Goal: Entertainment & Leisure: Browse casually

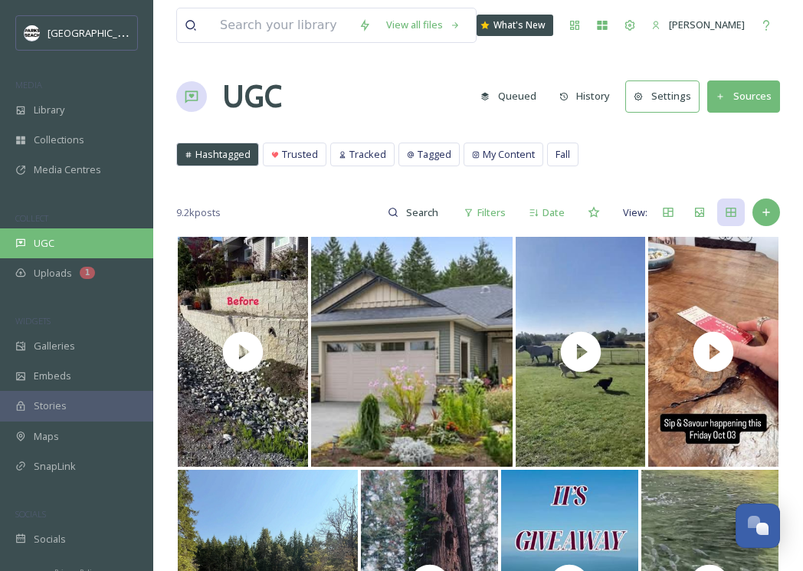
click at [62, 248] on div "UGC" at bounding box center [76, 243] width 153 height 30
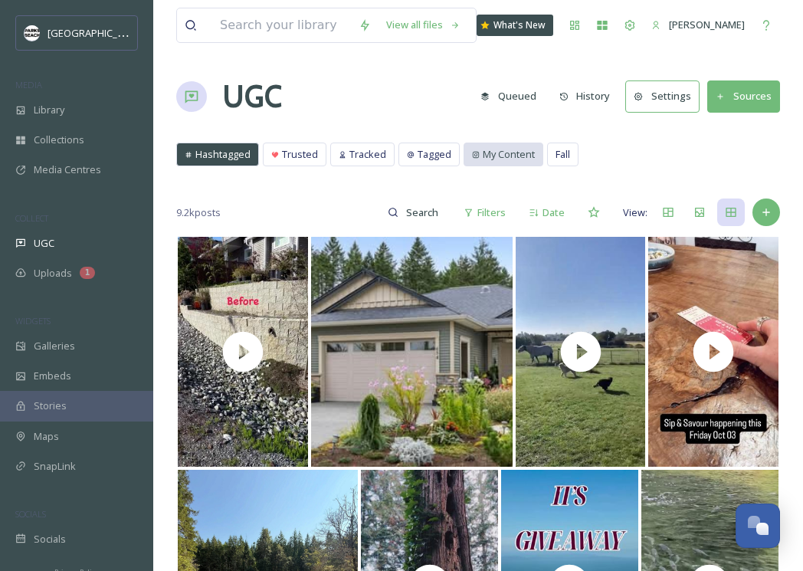
click at [499, 148] on span "My Content" at bounding box center [509, 154] width 52 height 15
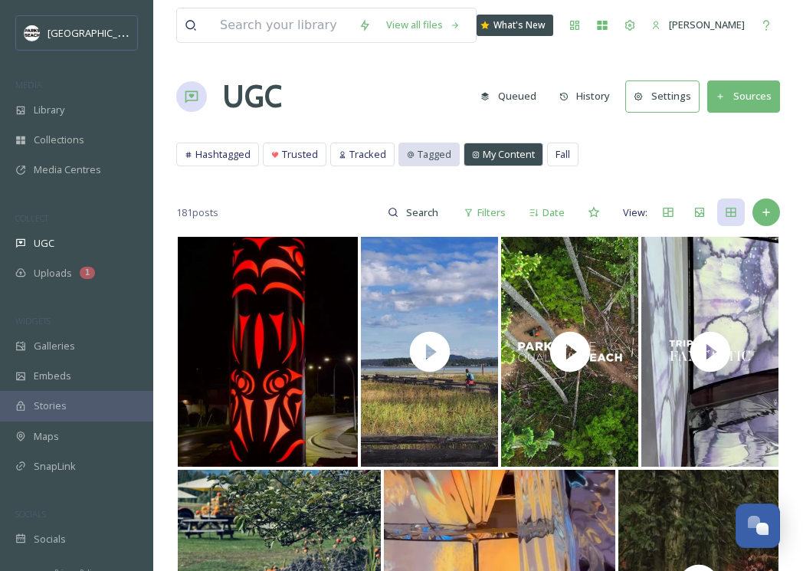
click at [414, 150] on div "Tagged" at bounding box center [429, 154] width 60 height 22
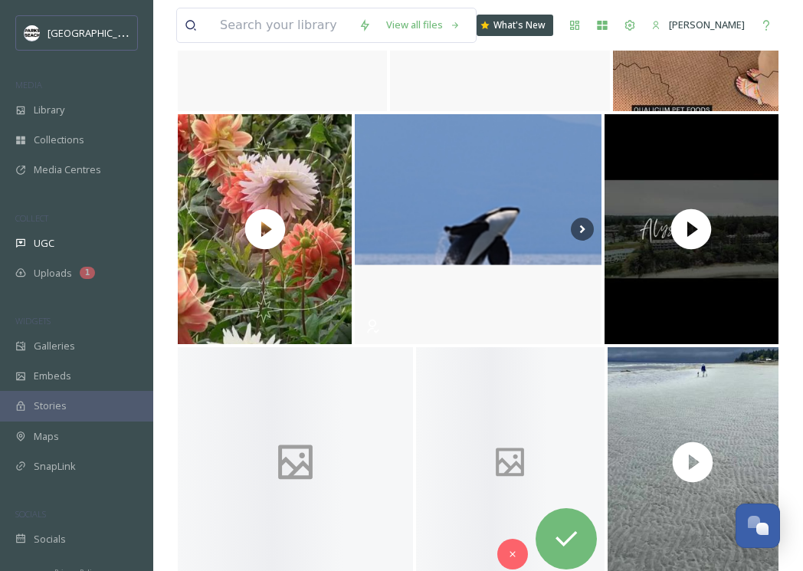
scroll to position [8822, 0]
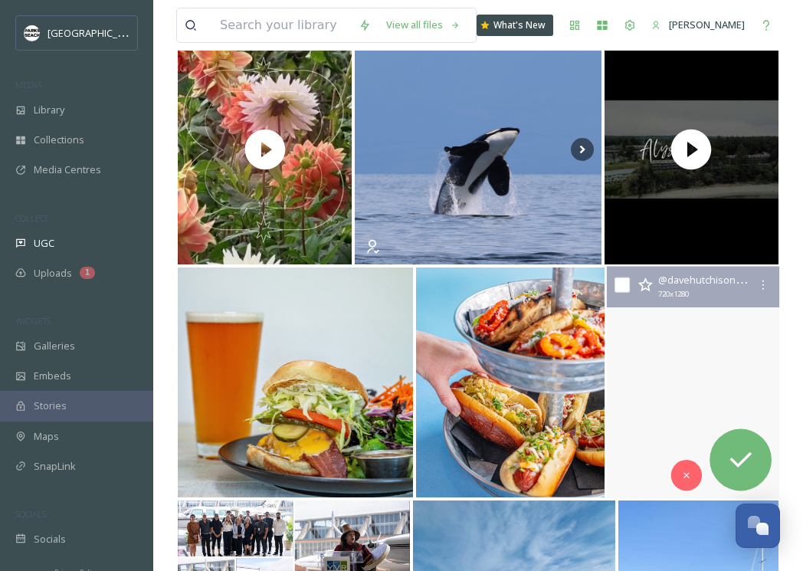
click at [645, 359] on video "Qualicum Beach low tide walk! Miles and miles of sand!\a\a#qualicumbeach #quali…" at bounding box center [692, 383] width 173 height 232
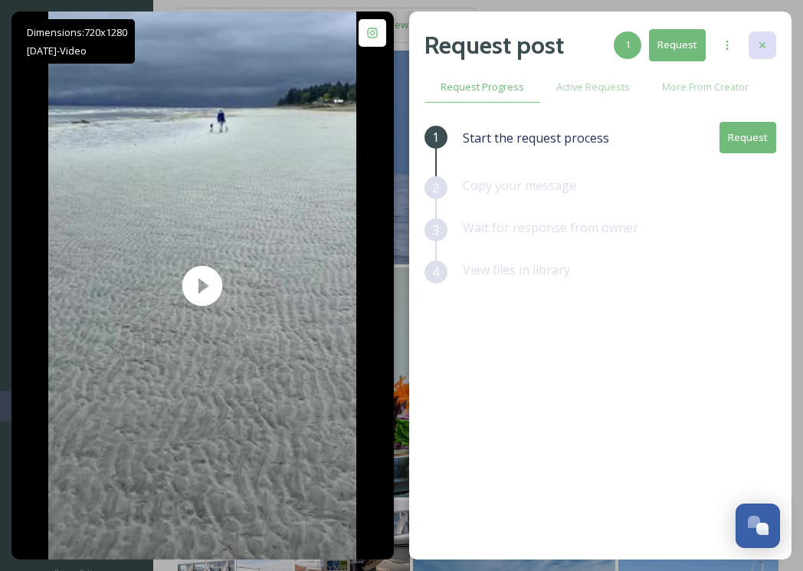
click at [768, 50] on icon at bounding box center [762, 45] width 12 height 12
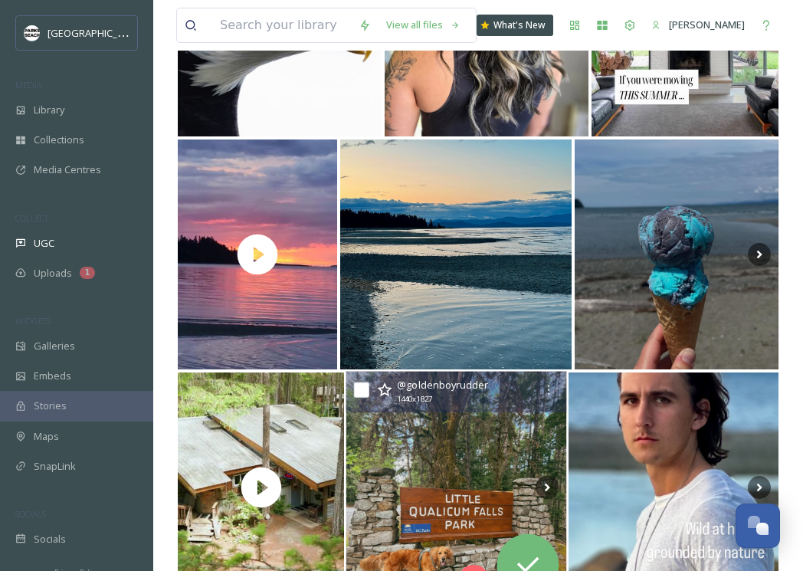
scroll to position [10116, 0]
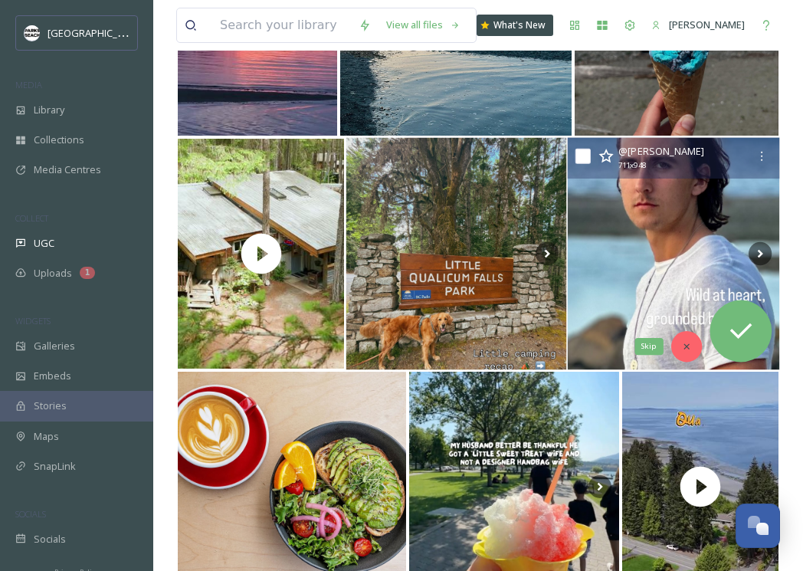
click at [690, 351] on icon at bounding box center [686, 346] width 11 height 11
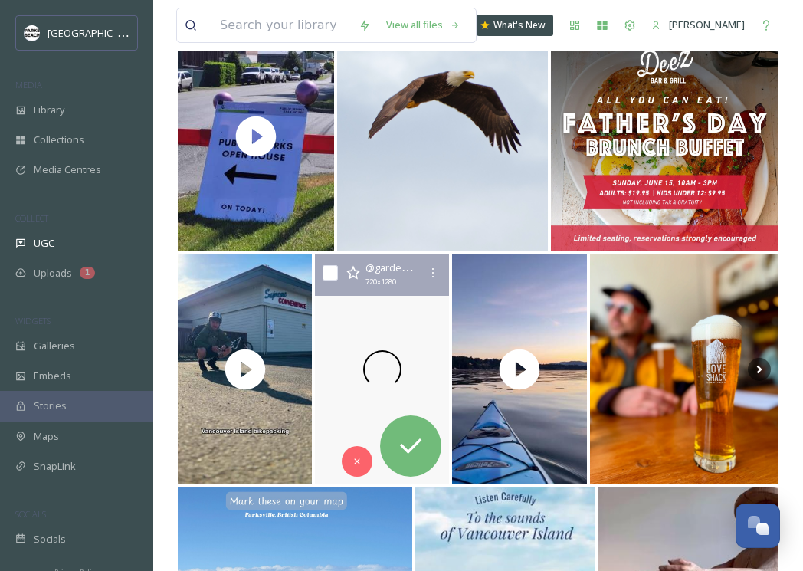
scroll to position [14438, 0]
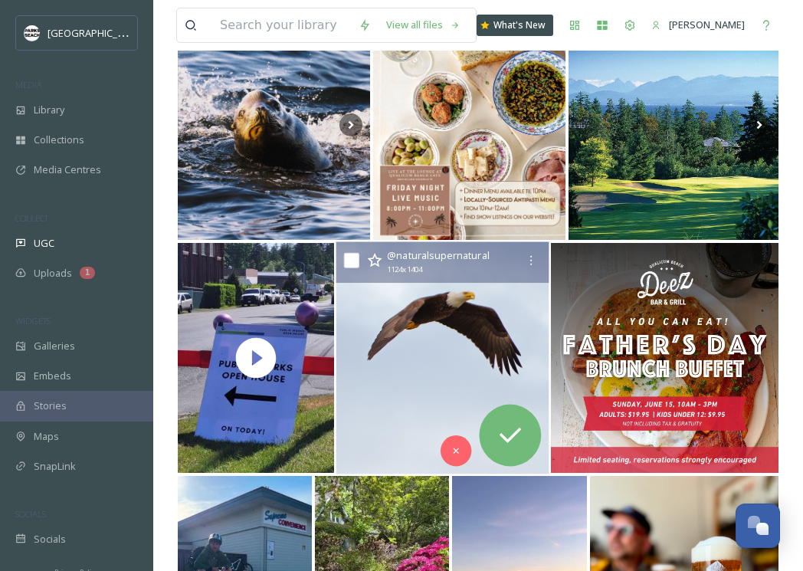
click at [402, 326] on img at bounding box center [442, 358] width 213 height 232
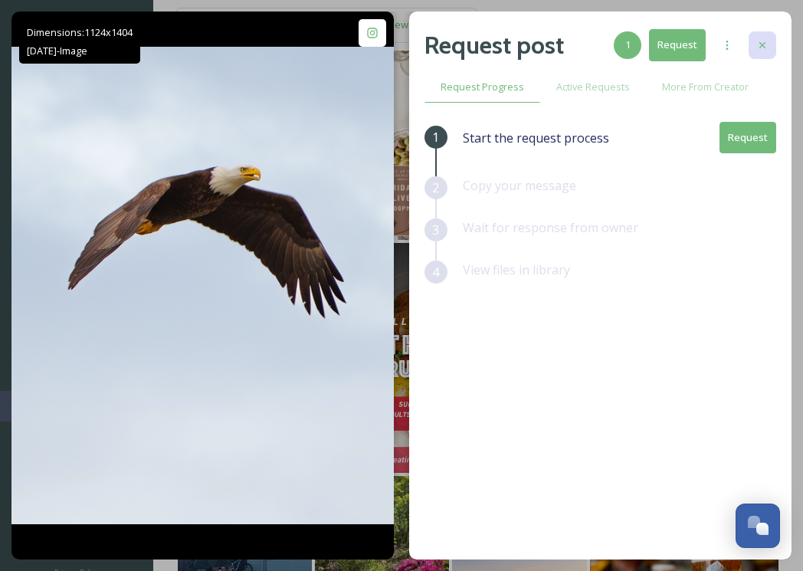
click at [761, 41] on icon at bounding box center [762, 45] width 12 height 12
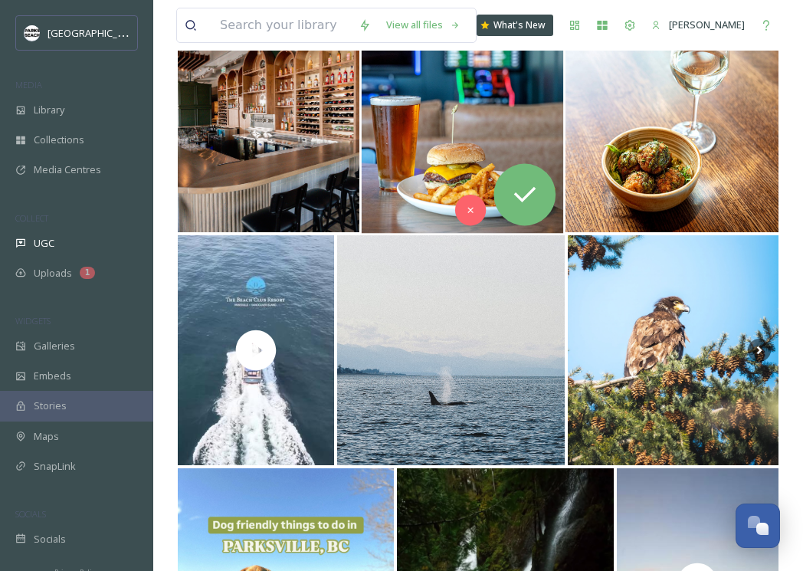
scroll to position [16086, 0]
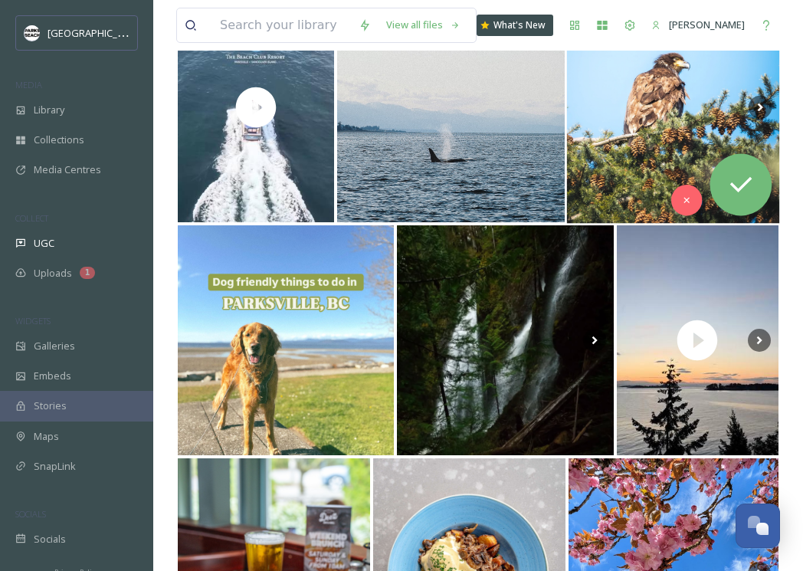
click at [614, 160] on img at bounding box center [673, 108] width 213 height 232
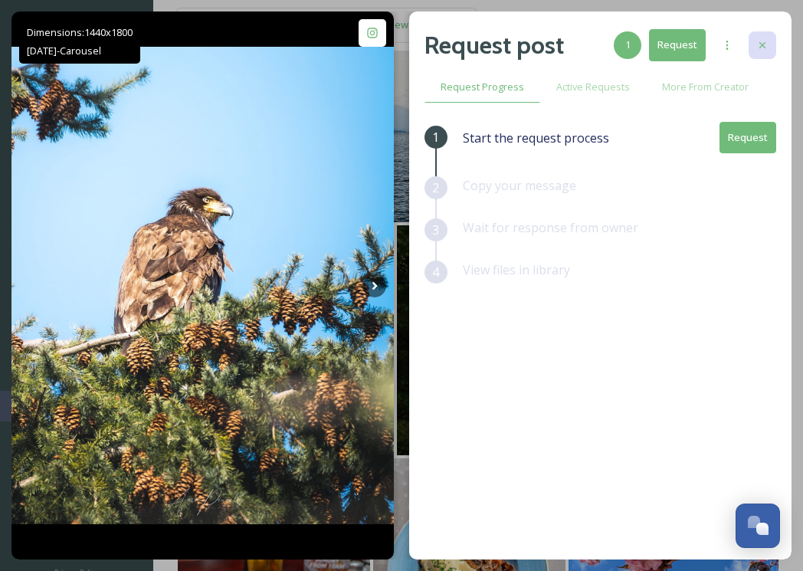
click at [765, 40] on icon at bounding box center [762, 45] width 12 height 12
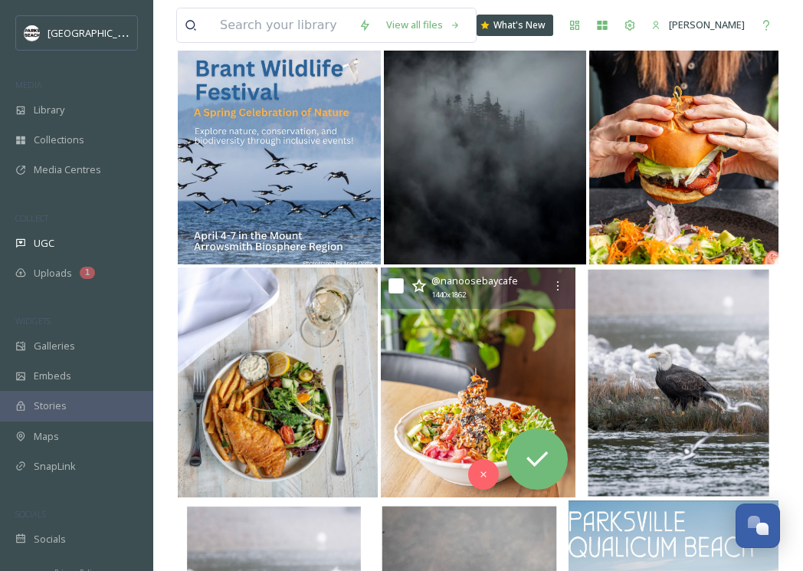
scroll to position [19038, 0]
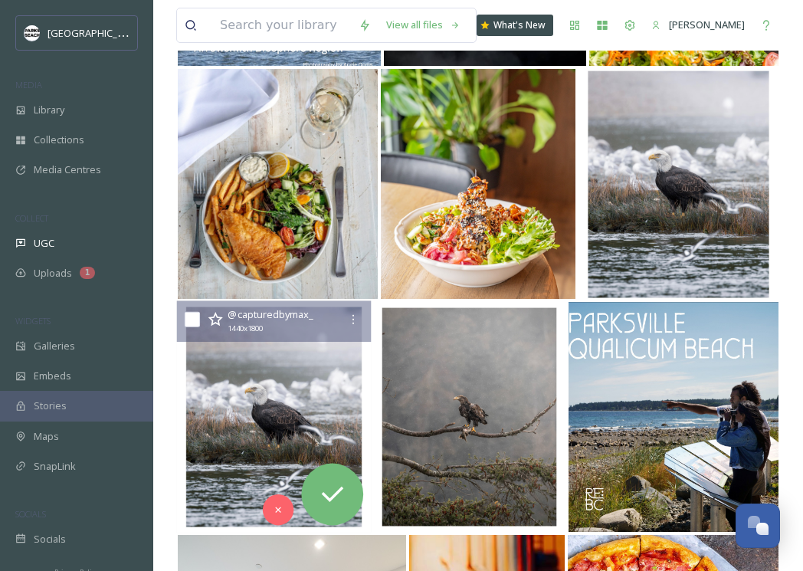
click at [303, 385] on img at bounding box center [274, 417] width 195 height 232
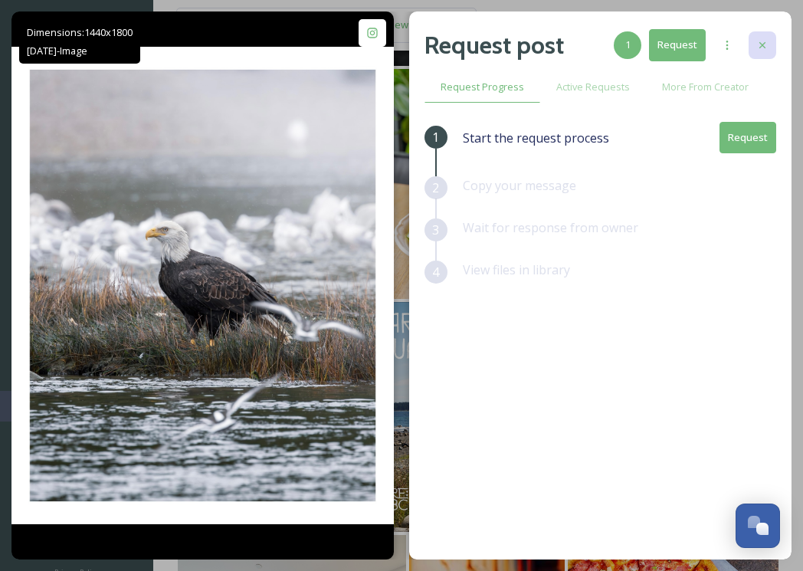
click at [767, 46] on icon at bounding box center [762, 45] width 12 height 12
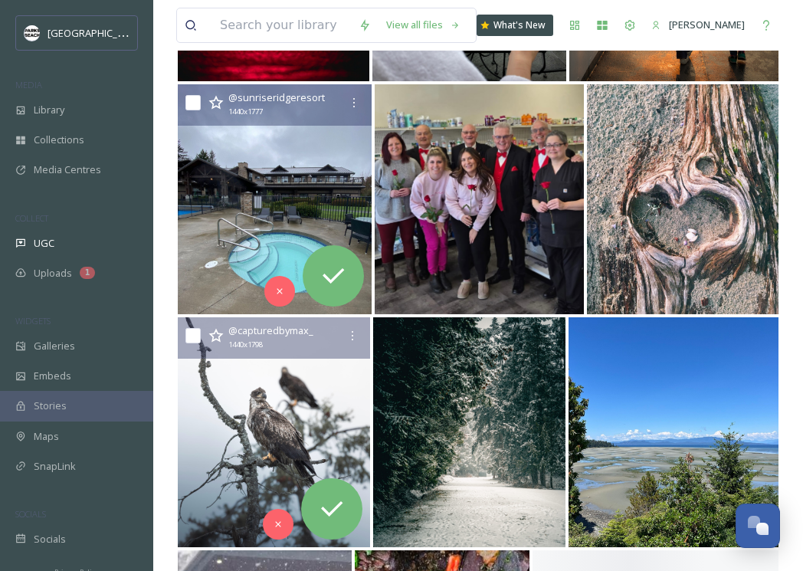
scroll to position [22423, 0]
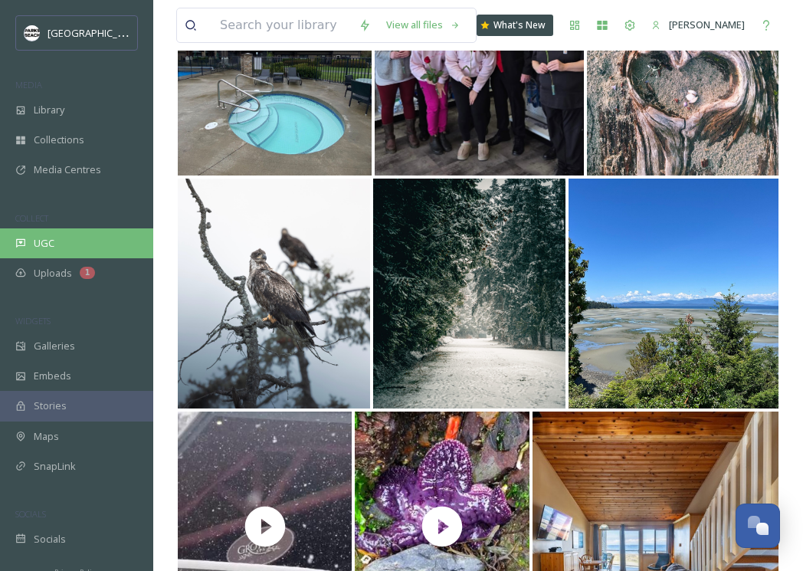
click at [61, 229] on div "UGC" at bounding box center [76, 243] width 153 height 30
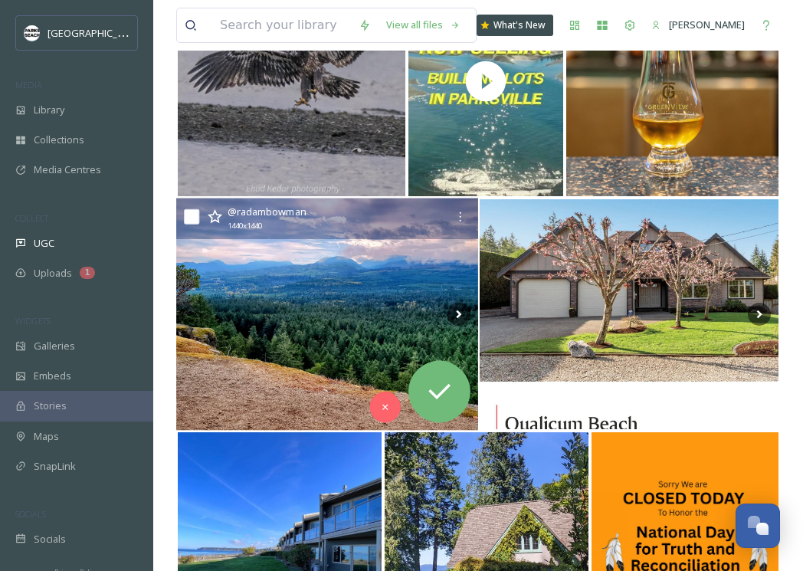
scroll to position [2011, 0]
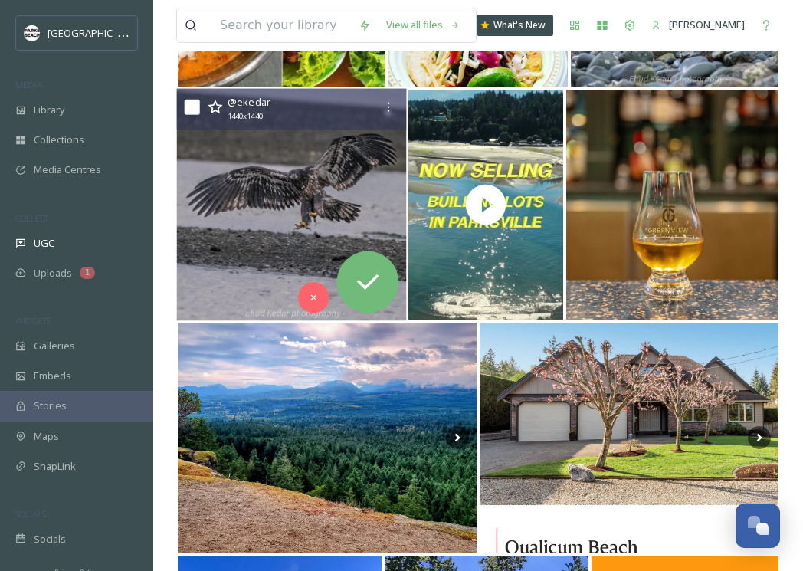
click at [286, 240] on img at bounding box center [292, 205] width 230 height 232
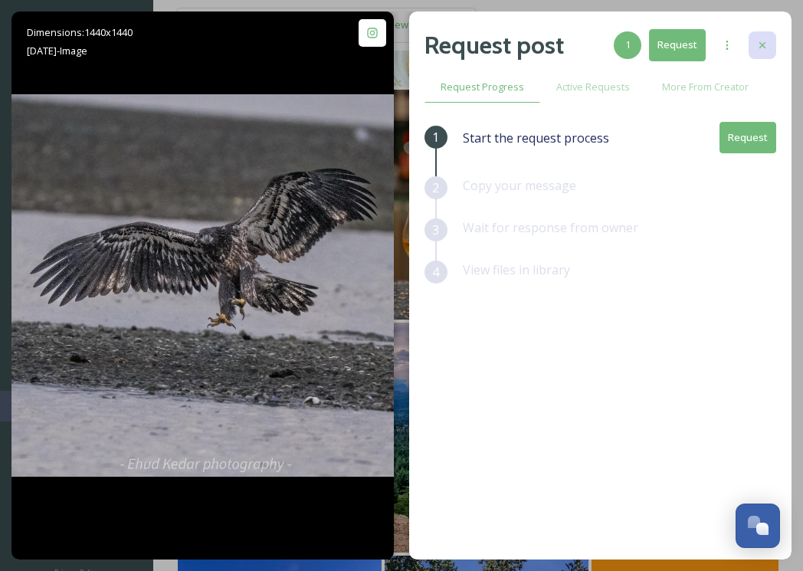
click at [766, 41] on icon at bounding box center [762, 45] width 12 height 12
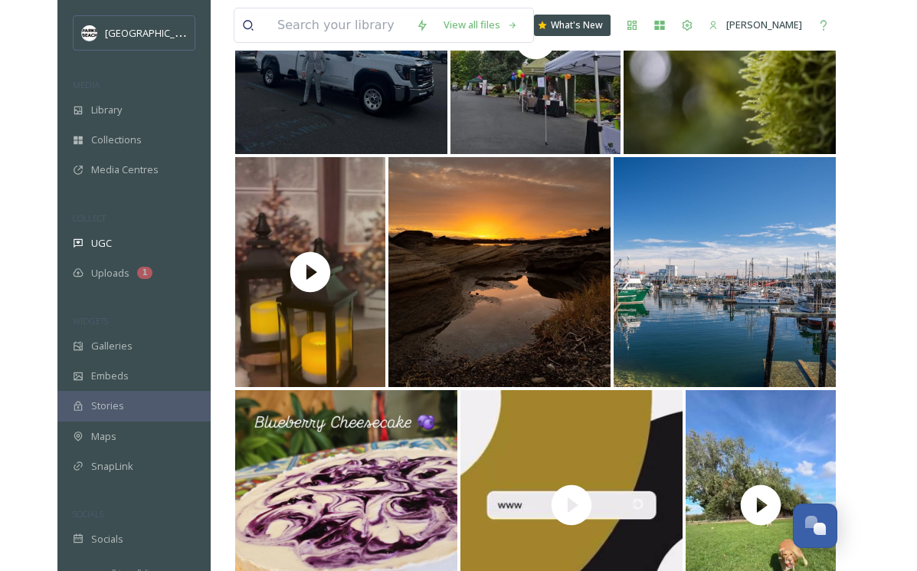
scroll to position [8676, 0]
